Goal: Information Seeking & Learning: Learn about a topic

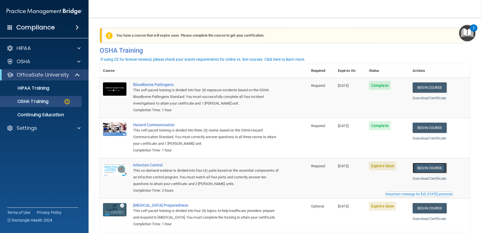
click at [432, 168] on link "Begin Course" at bounding box center [430, 168] width 34 height 10
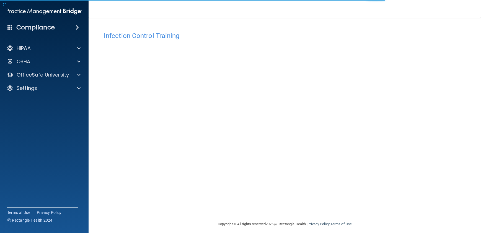
scroll to position [4, 0]
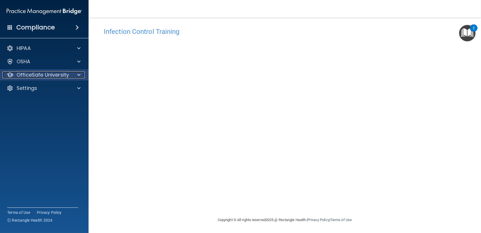
click at [45, 75] on p "OfficeSafe University" at bounding box center [43, 74] width 52 height 7
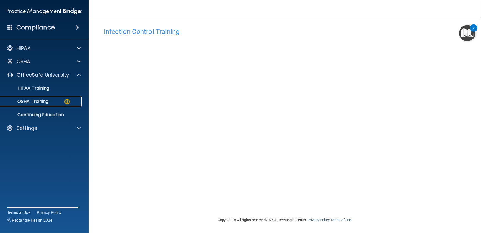
click at [41, 102] on p "OSHA Training" at bounding box center [26, 102] width 45 height 6
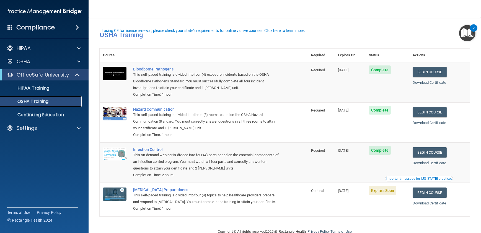
scroll to position [13, 0]
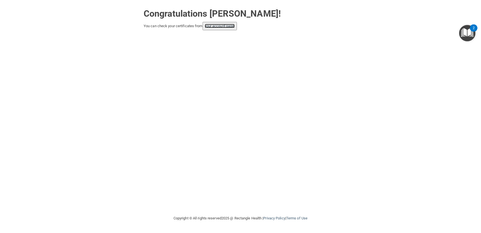
click at [230, 27] on link "your account page!" at bounding box center [220, 26] width 30 height 4
